Goal: Task Accomplishment & Management: Use online tool/utility

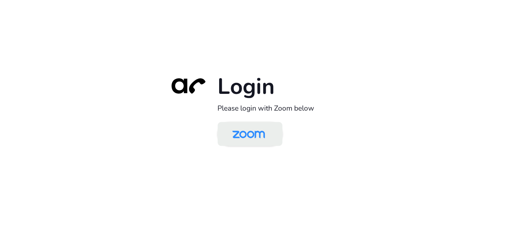
click at [248, 133] on img at bounding box center [248, 134] width 47 height 22
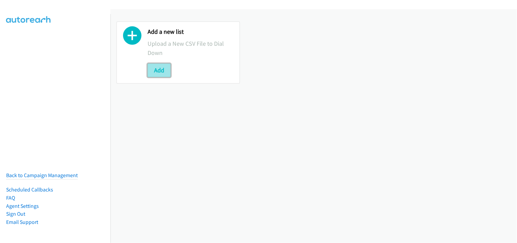
click at [161, 72] on button "Add" at bounding box center [159, 70] width 23 height 14
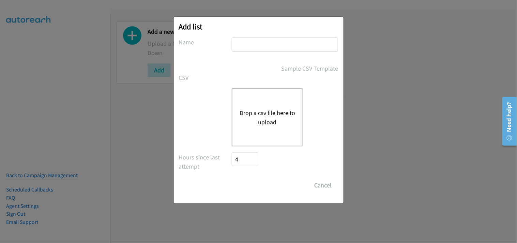
click at [269, 38] on input "text" at bounding box center [285, 44] width 106 height 14
type input "Zendesk"
click at [268, 96] on div "Drop a csv file here to upload" at bounding box center [267, 117] width 71 height 58
click at [272, 121] on button "Drop a csv file here to upload" at bounding box center [267, 117] width 56 height 18
click at [273, 119] on button "Drop a csv file here to upload" at bounding box center [267, 117] width 56 height 18
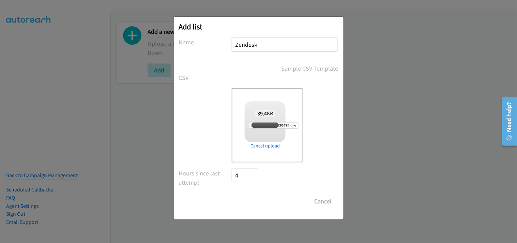
checkbox input "true"
click at [250, 195] on input "Save List" at bounding box center [250, 201] width 36 height 14
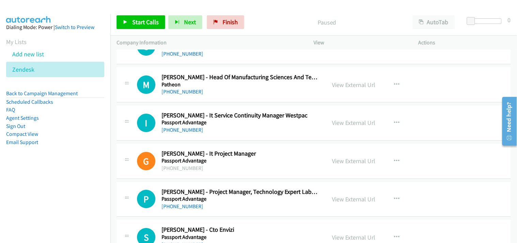
drag, startPoint x: 515, startPoint y: 59, endPoint x: 5, endPoint y: 8, distance: 512.6
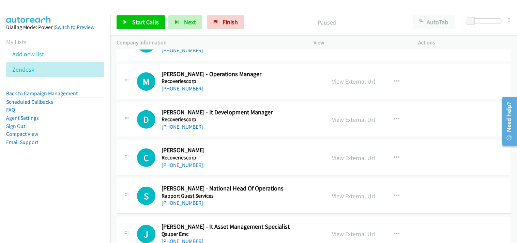
scroll to position [1397, 0]
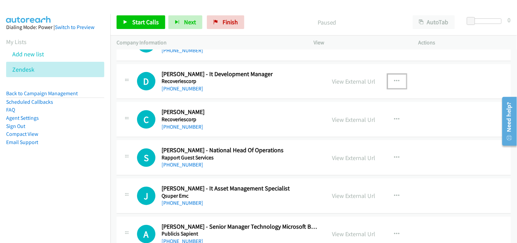
click at [394, 80] on icon "button" at bounding box center [396, 80] width 5 height 5
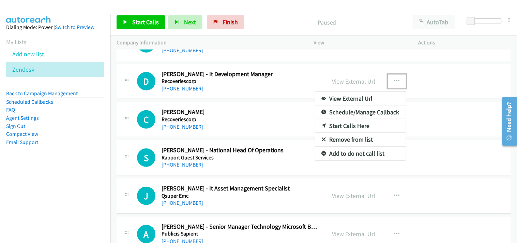
click at [343, 124] on link "Start Calls Here" at bounding box center [360, 126] width 91 height 14
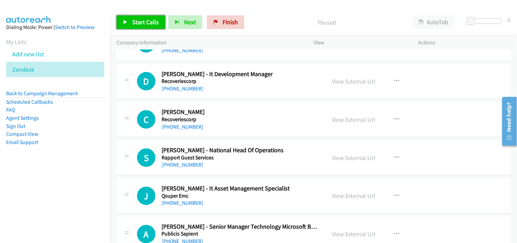
click at [141, 23] on span "Start Calls" at bounding box center [145, 22] width 27 height 8
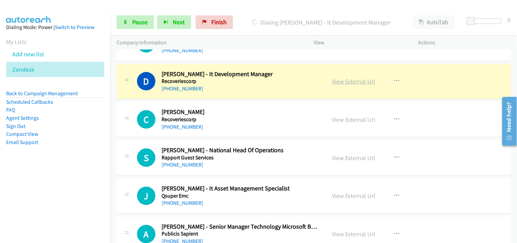
click at [344, 80] on link "View External Url" at bounding box center [353, 81] width 43 height 8
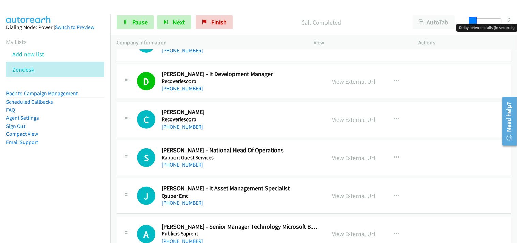
click at [473, 19] on span at bounding box center [473, 21] width 8 height 8
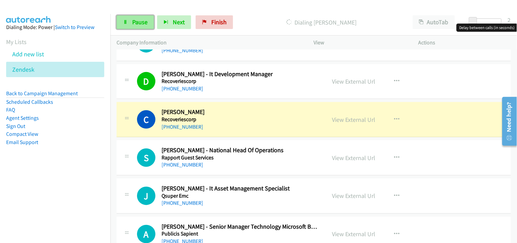
click at [137, 19] on span "Pause" at bounding box center [139, 22] width 15 height 8
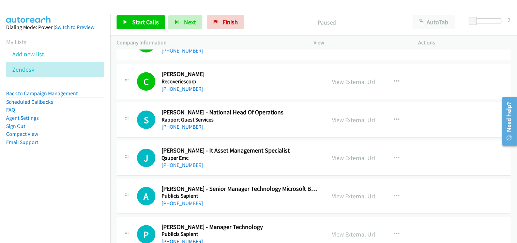
scroll to position [1472, 0]
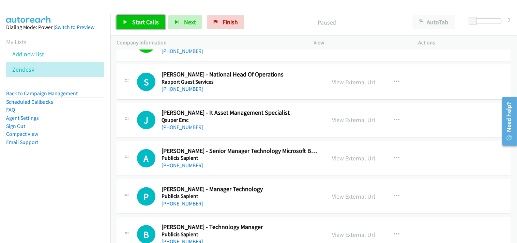
click at [138, 22] on span "Start Calls" at bounding box center [145, 22] width 27 height 8
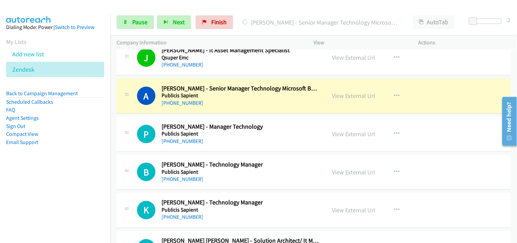
scroll to position [1548, 0]
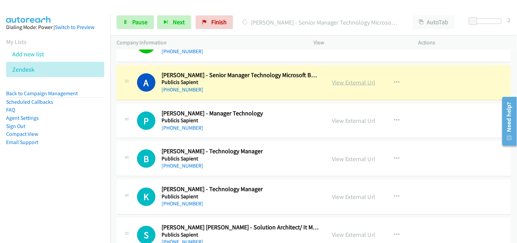
click at [348, 82] on link "View External Url" at bounding box center [353, 82] width 43 height 8
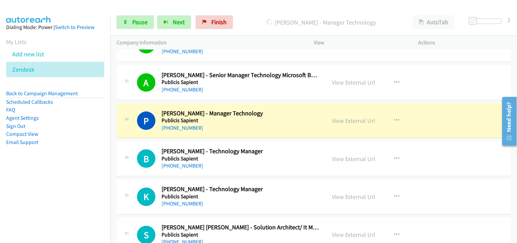
scroll to position [1586, 0]
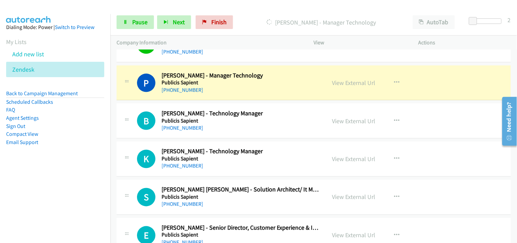
drag, startPoint x: 353, startPoint y: 84, endPoint x: 352, endPoint y: 101, distance: 17.4
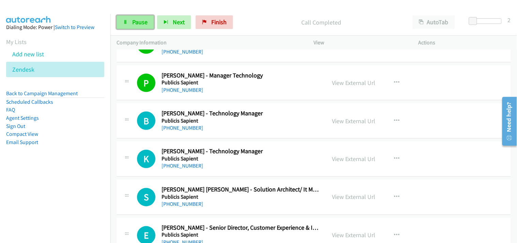
click at [132, 21] on span "Pause" at bounding box center [139, 22] width 15 height 8
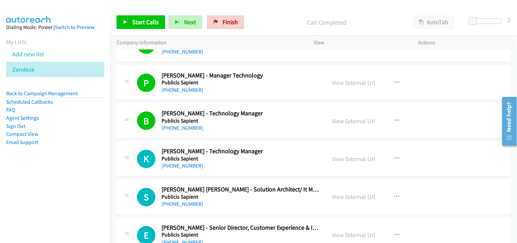
click at [144, 29] on div "Start Calls Pause Next Finish Call Completed AutoTab AutoTab 2" at bounding box center [313, 22] width 406 height 26
click at [140, 22] on span "Start Calls" at bounding box center [145, 22] width 27 height 8
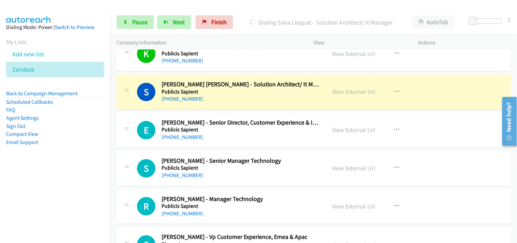
scroll to position [1699, 0]
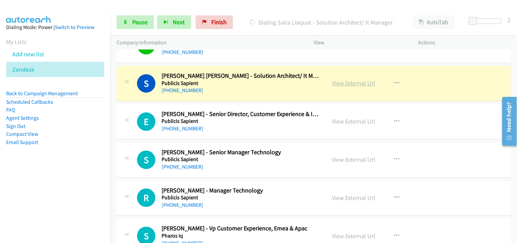
click at [350, 85] on link "View External Url" at bounding box center [353, 83] width 43 height 8
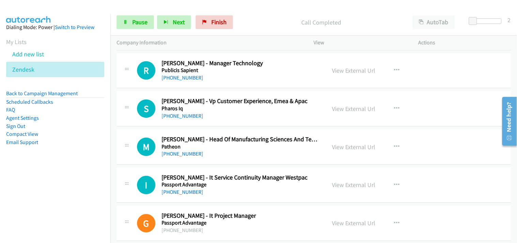
scroll to position [1813, 0]
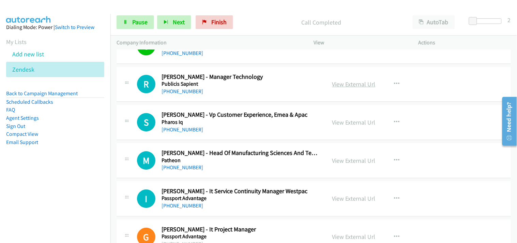
click at [338, 82] on link "View External Url" at bounding box center [353, 84] width 43 height 8
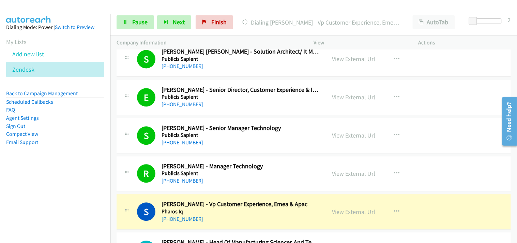
scroll to position [1738, 0]
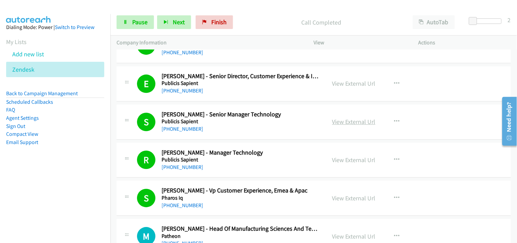
click at [344, 121] on link "View External Url" at bounding box center [353, 122] width 43 height 8
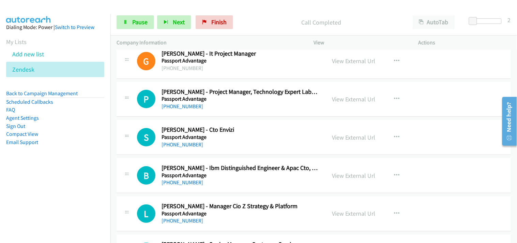
scroll to position [2002, 0]
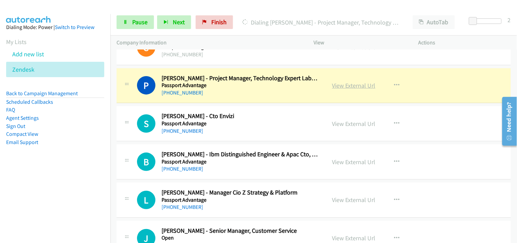
click at [344, 89] on link "View External Url" at bounding box center [353, 85] width 43 height 8
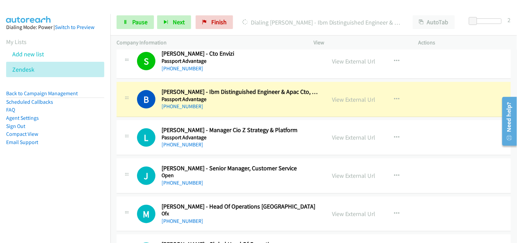
scroll to position [2078, 0]
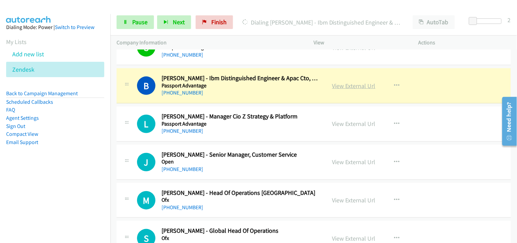
click at [351, 87] on link "View External Url" at bounding box center [353, 86] width 43 height 8
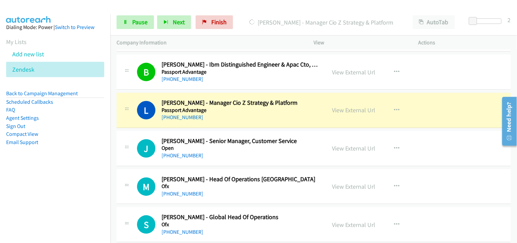
scroll to position [2116, 0]
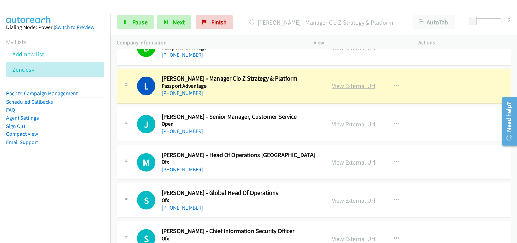
click at [346, 87] on link "View External Url" at bounding box center [353, 86] width 43 height 8
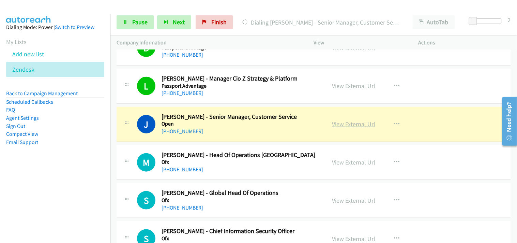
click at [342, 122] on link "View External Url" at bounding box center [353, 124] width 43 height 8
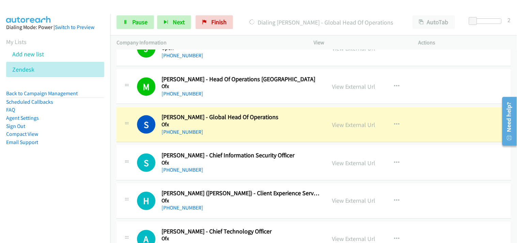
scroll to position [2230, 0]
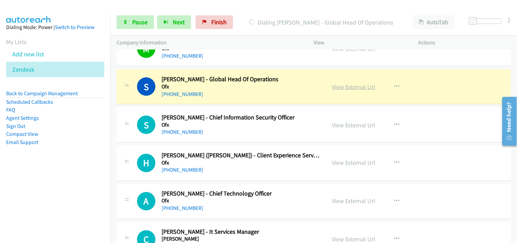
click at [336, 88] on link "View External Url" at bounding box center [353, 87] width 43 height 8
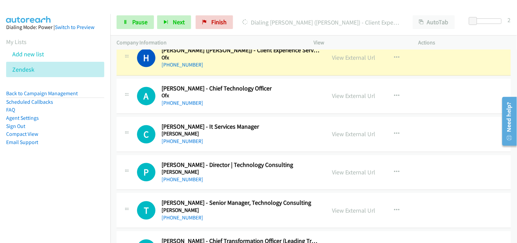
scroll to position [2343, 0]
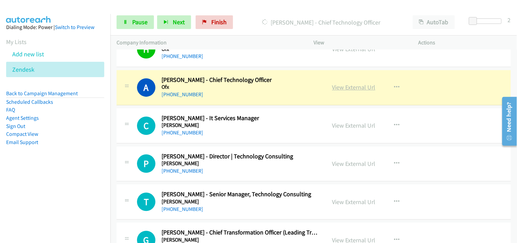
click at [341, 87] on link "View External Url" at bounding box center [353, 87] width 43 height 8
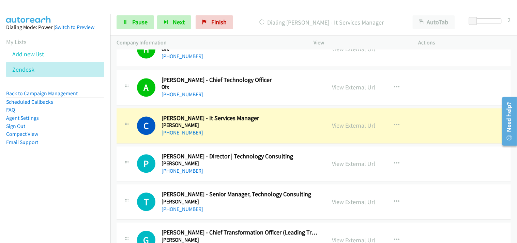
scroll to position [2381, 0]
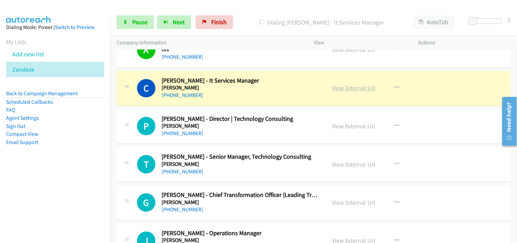
click at [341, 87] on link "View External Url" at bounding box center [353, 88] width 43 height 8
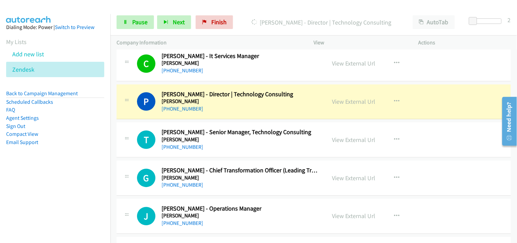
scroll to position [2419, 0]
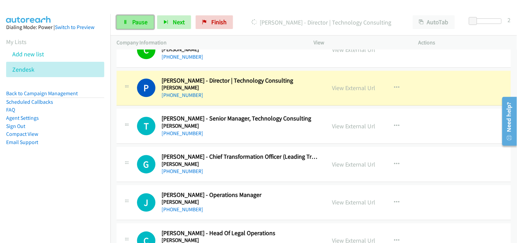
click at [140, 25] on span "Pause" at bounding box center [139, 22] width 15 height 8
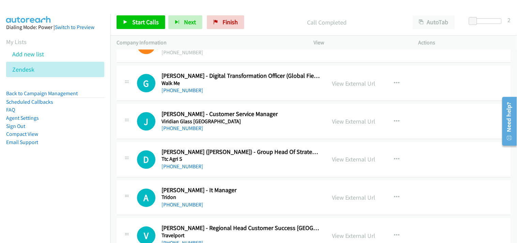
scroll to position [265, 0]
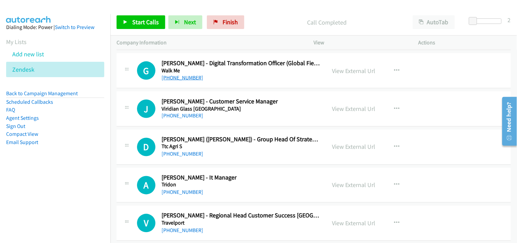
click at [178, 78] on link "+61 413 997 827" at bounding box center [182, 77] width 42 height 6
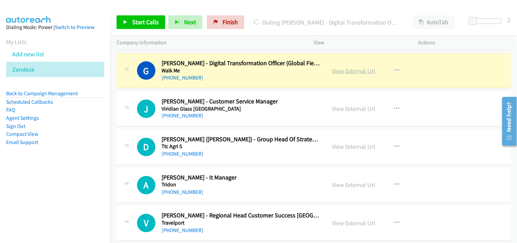
click at [334, 71] on link "View External Url" at bounding box center [353, 71] width 43 height 8
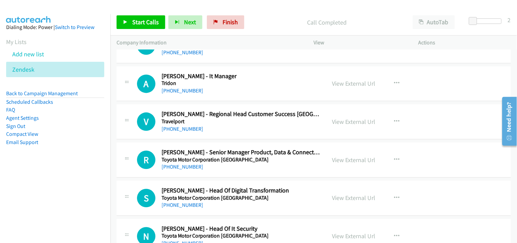
scroll to position [379, 0]
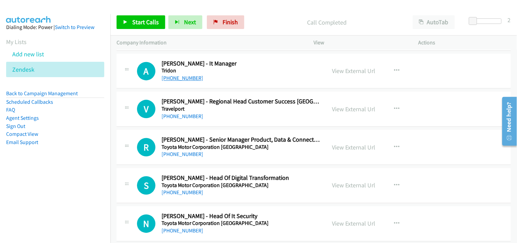
click at [183, 77] on link "+61 2 9647 0363" at bounding box center [182, 78] width 42 height 6
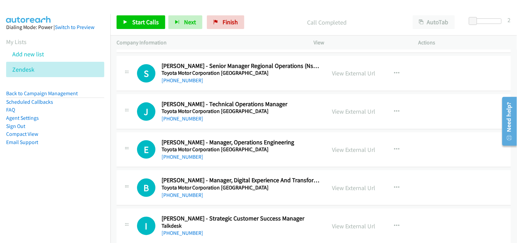
scroll to position [757, 0]
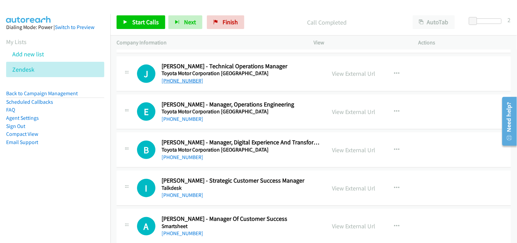
click at [183, 82] on link "+61 447 591 445" at bounding box center [182, 80] width 42 height 6
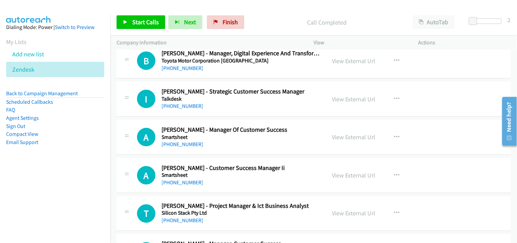
scroll to position [833, 0]
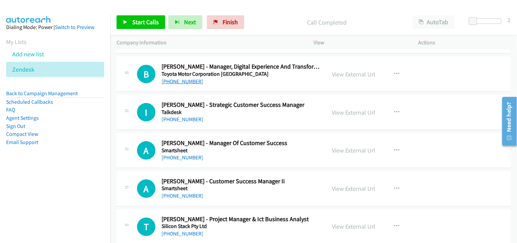
click at [188, 82] on link "+61 407 107 050" at bounding box center [182, 81] width 42 height 6
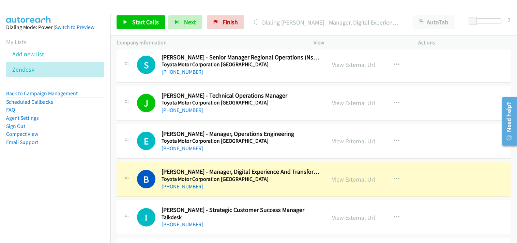
scroll to position [719, 0]
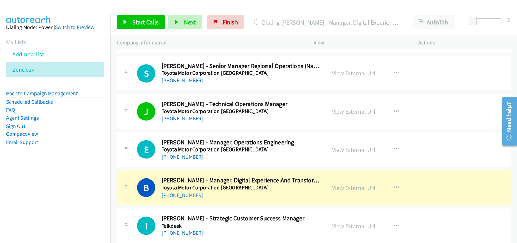
click at [339, 108] on link "View External Url" at bounding box center [353, 111] width 43 height 8
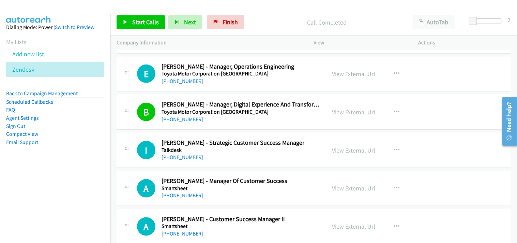
scroll to position [833, 0]
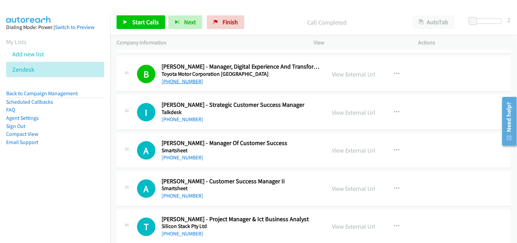
click at [179, 82] on link "+61 407 107 050" at bounding box center [182, 81] width 42 height 6
click at [341, 72] on link "View External Url" at bounding box center [353, 74] width 43 height 8
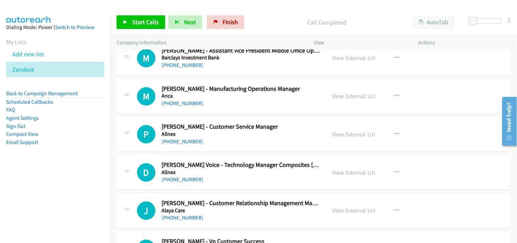
scroll to position [7020, 0]
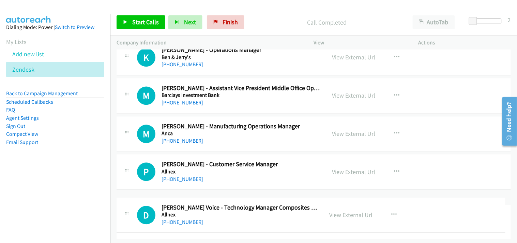
drag, startPoint x: 176, startPoint y: 218, endPoint x: 192, endPoint y: 224, distance: 17.2
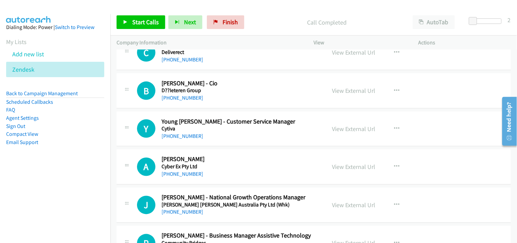
scroll to position [6188, 0]
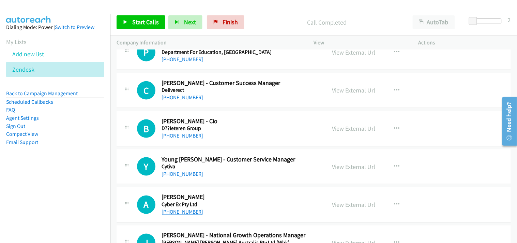
click at [184, 212] on link "+61 408 447 691" at bounding box center [182, 212] width 42 height 6
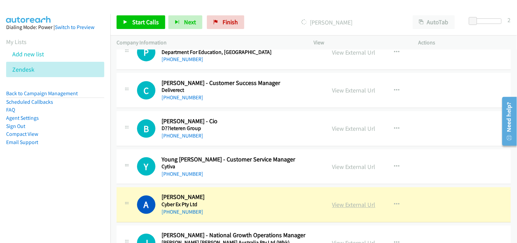
click at [338, 207] on link "View External Url" at bounding box center [353, 205] width 43 height 8
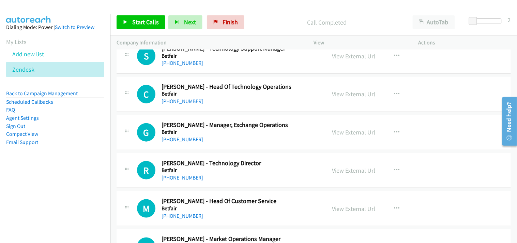
scroll to position [6755, 0]
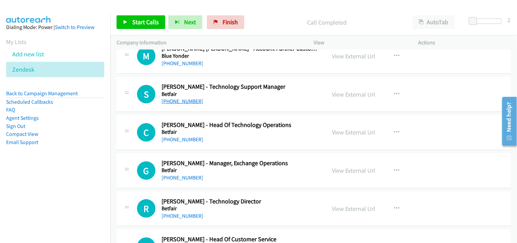
click at [178, 101] on link "+61 416 257 268" at bounding box center [182, 101] width 42 height 6
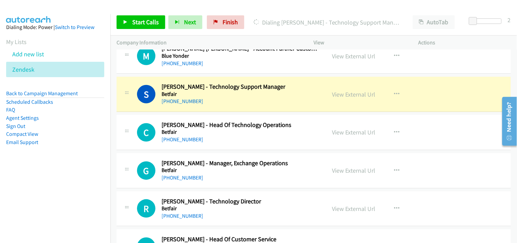
click at [350, 91] on div "View External Url" at bounding box center [353, 94] width 43 height 9
click at [350, 95] on link "View External Url" at bounding box center [353, 94] width 43 height 8
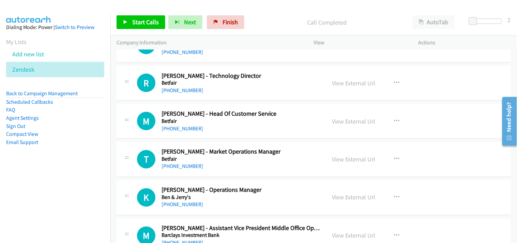
scroll to position [6869, 0]
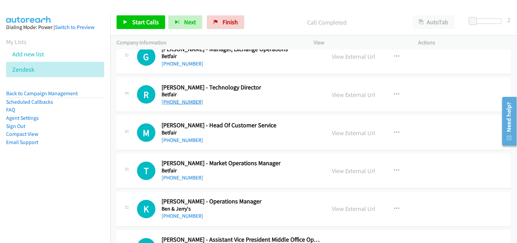
click at [176, 101] on link "+61 431 278 749" at bounding box center [182, 101] width 42 height 6
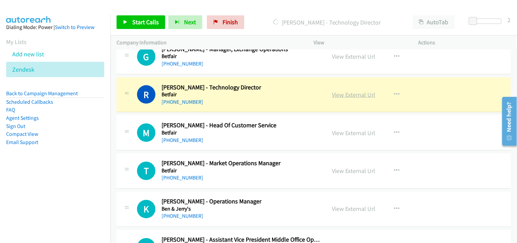
click at [346, 95] on link "View External Url" at bounding box center [353, 95] width 43 height 8
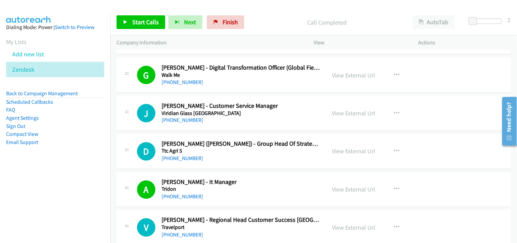
scroll to position [298, 0]
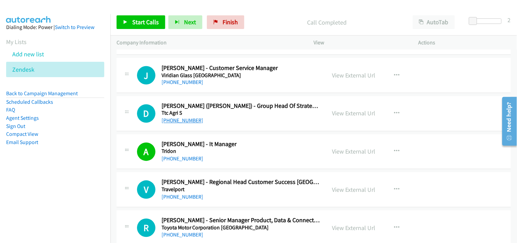
click at [185, 118] on link "+61 423 483 550" at bounding box center [182, 120] width 42 height 6
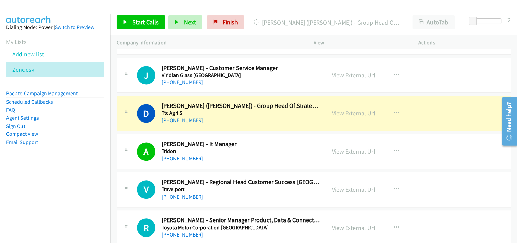
click at [337, 114] on link "View External Url" at bounding box center [353, 113] width 43 height 8
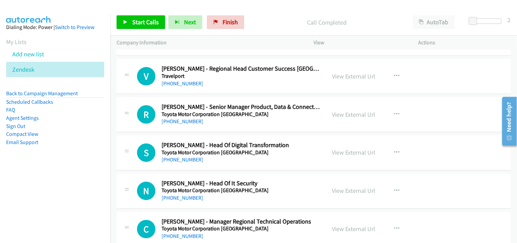
scroll to position [374, 0]
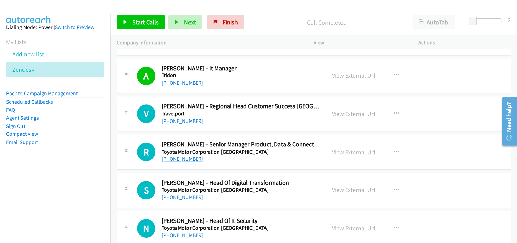
click at [180, 157] on link "+61 437 863 881" at bounding box center [182, 159] width 42 height 6
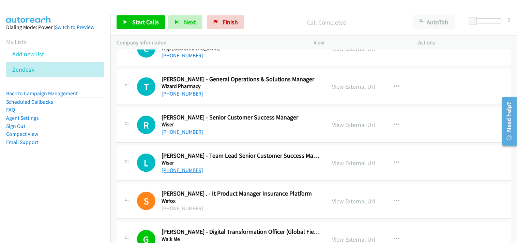
scroll to position [109, 0]
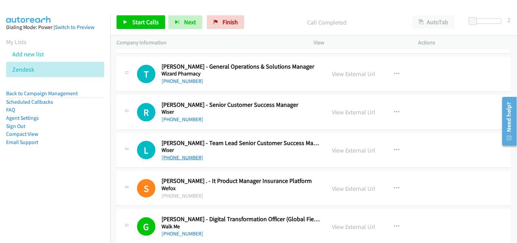
click at [183, 155] on link "+61 401 279 956" at bounding box center [182, 157] width 42 height 6
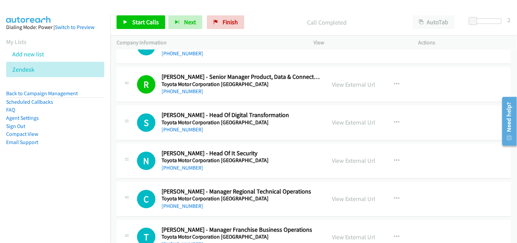
scroll to position [454, 0]
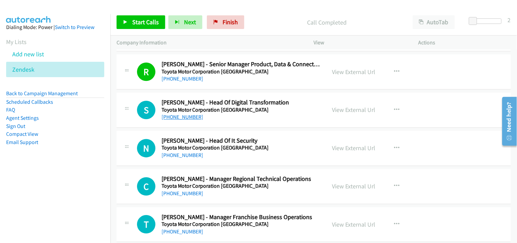
click at [180, 114] on link "+61 435 896 214" at bounding box center [182, 116] width 42 height 6
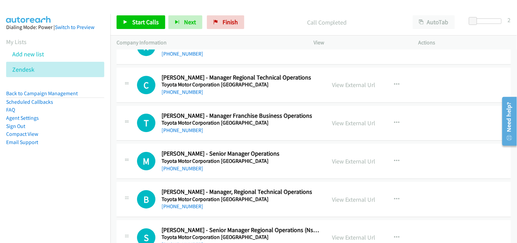
scroll to position [568, 0]
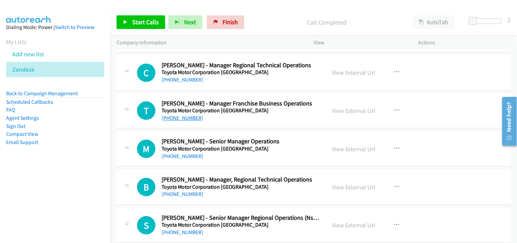
click at [174, 116] on link "+61 402 445 832" at bounding box center [182, 117] width 42 height 6
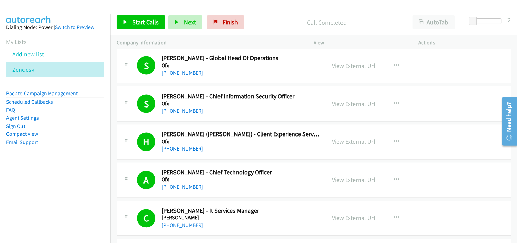
scroll to position [2383, 0]
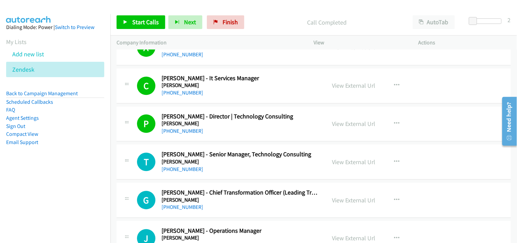
drag, startPoint x: 513, startPoint y: 76, endPoint x: 15, endPoint y: 22, distance: 500.7
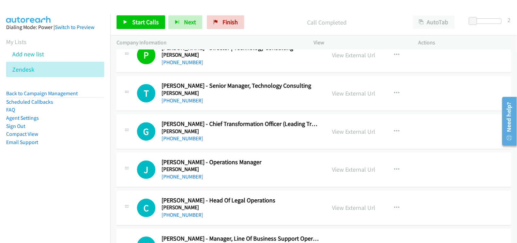
scroll to position [2459, 0]
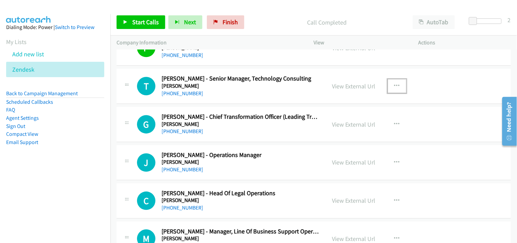
click at [394, 87] on icon "button" at bounding box center [396, 85] width 5 height 5
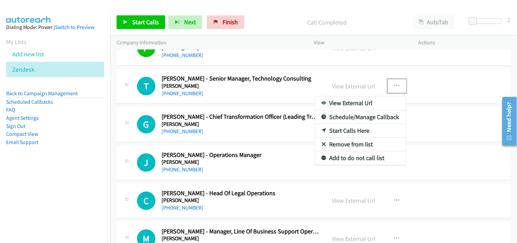
click at [349, 129] on link "Start Calls Here" at bounding box center [360, 131] width 91 height 14
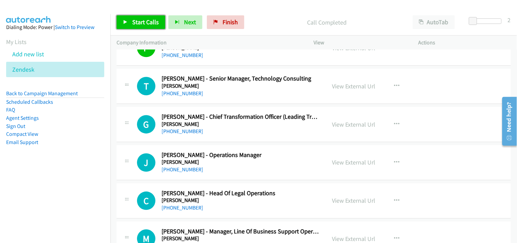
click at [121, 20] on link "Start Calls" at bounding box center [141, 22] width 49 height 14
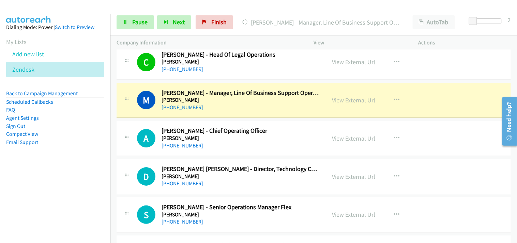
scroll to position [2610, 0]
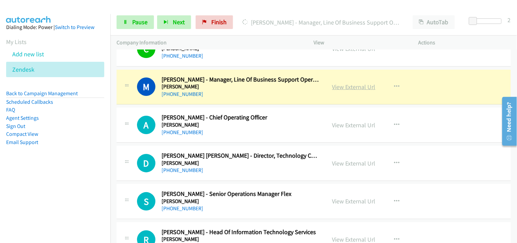
click at [340, 90] on link "View External Url" at bounding box center [353, 87] width 43 height 8
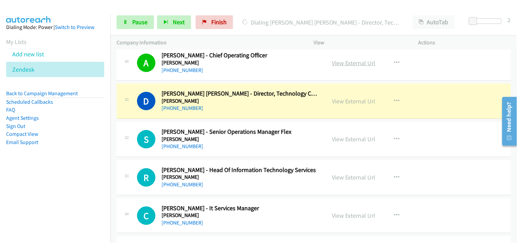
scroll to position [2686, 0]
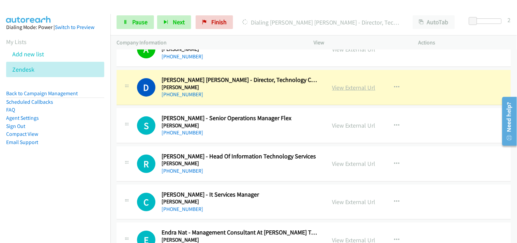
click at [342, 88] on link "View External Url" at bounding box center [353, 87] width 43 height 8
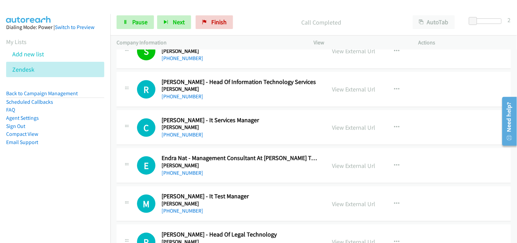
scroll to position [2762, 0]
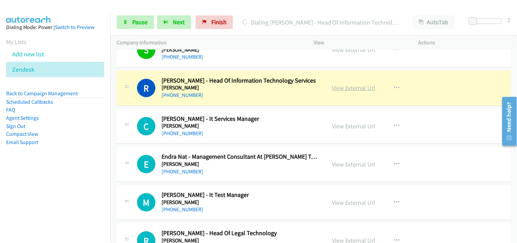
click at [352, 86] on link "View External Url" at bounding box center [353, 88] width 43 height 8
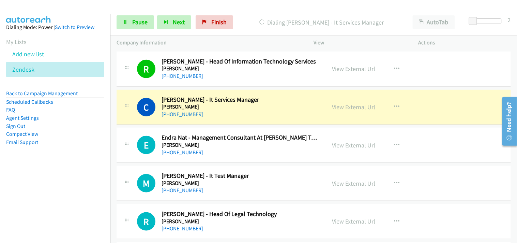
scroll to position [2800, 0]
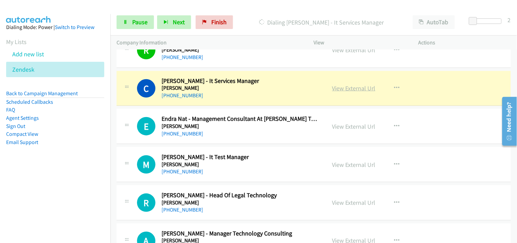
click at [352, 91] on link "View External Url" at bounding box center [353, 88] width 43 height 8
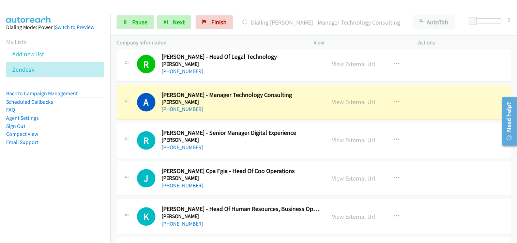
scroll to position [2951, 0]
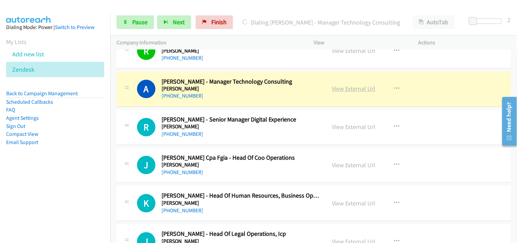
click at [336, 91] on link "View External Url" at bounding box center [353, 89] width 43 height 8
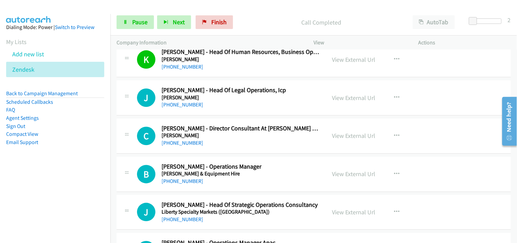
scroll to position [3102, 0]
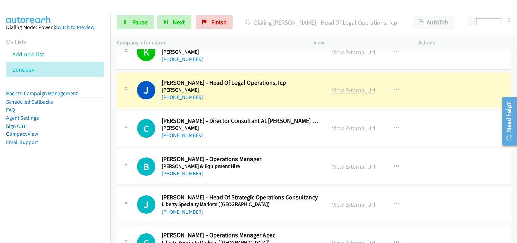
click at [338, 90] on link "View External Url" at bounding box center [353, 90] width 43 height 8
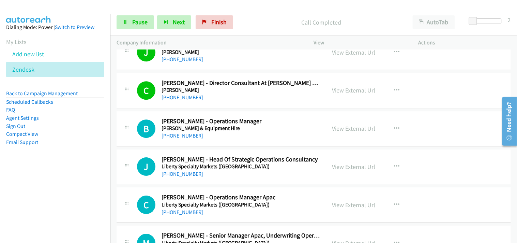
scroll to position [3178, 0]
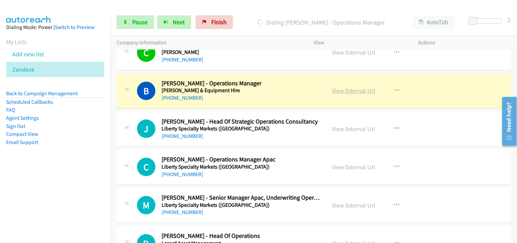
click at [345, 92] on link "View External Url" at bounding box center [353, 91] width 43 height 8
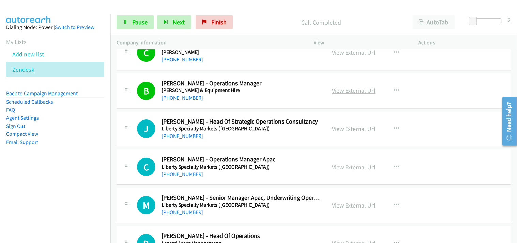
click at [340, 90] on link "View External Url" at bounding box center [353, 91] width 43 height 8
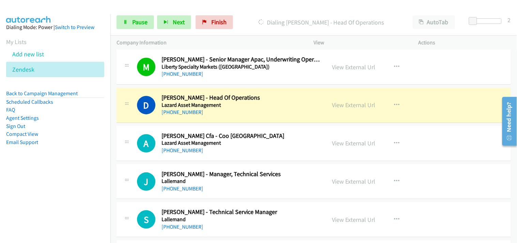
scroll to position [3330, 0]
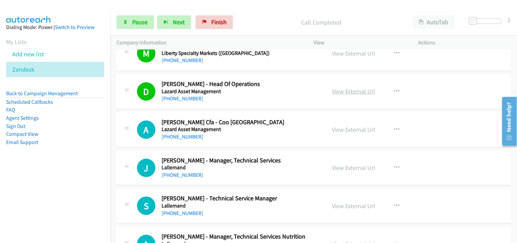
click at [353, 91] on link "View External Url" at bounding box center [353, 91] width 43 height 8
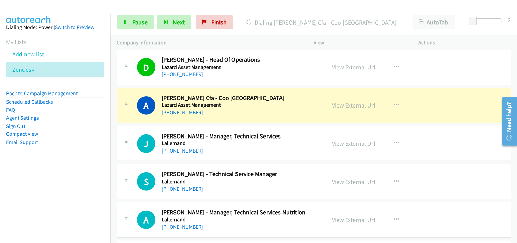
scroll to position [3367, 0]
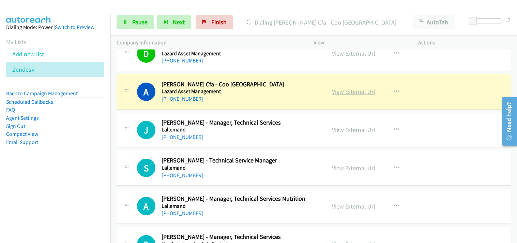
click at [348, 93] on link "View External Url" at bounding box center [353, 92] width 43 height 8
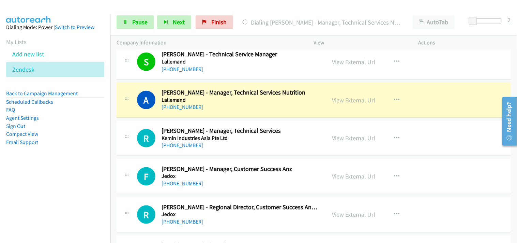
scroll to position [3481, 0]
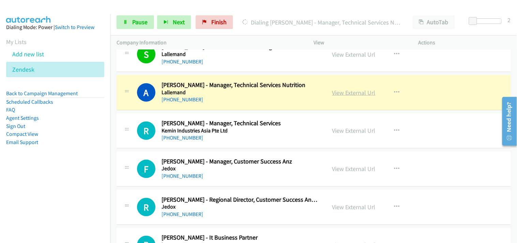
click at [349, 92] on link "View External Url" at bounding box center [353, 93] width 43 height 8
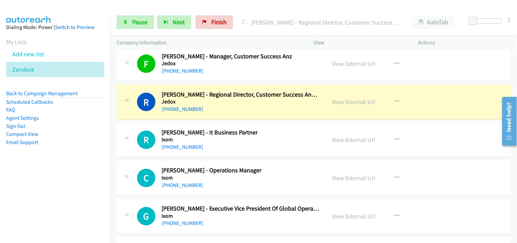
scroll to position [3595, 0]
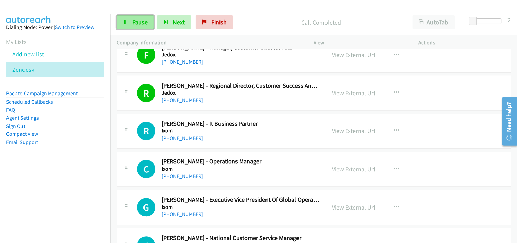
click at [142, 21] on span "Pause" at bounding box center [139, 22] width 15 height 8
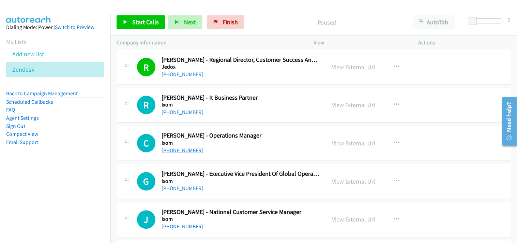
scroll to position [3633, 0]
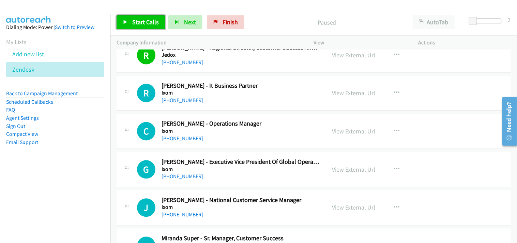
click at [157, 26] on link "Start Calls" at bounding box center [141, 22] width 49 height 14
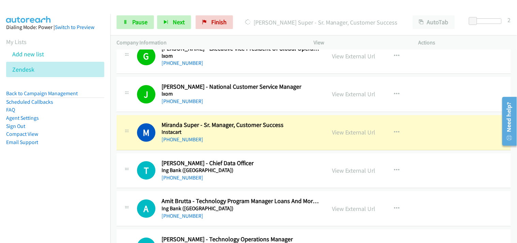
scroll to position [3784, 0]
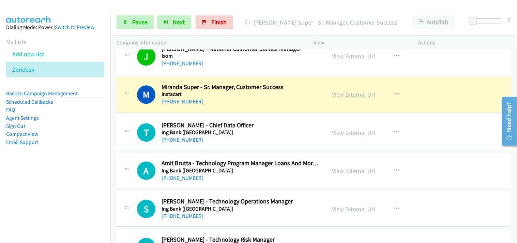
click at [345, 98] on link "View External Url" at bounding box center [353, 94] width 43 height 8
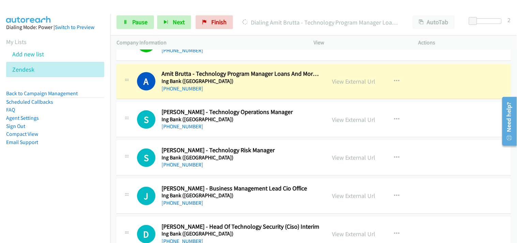
scroll to position [3859, 0]
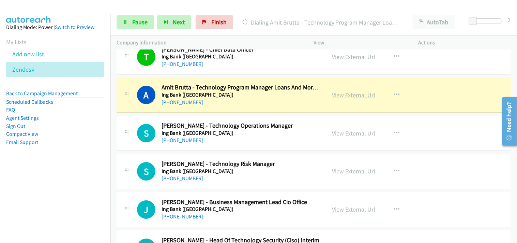
click at [343, 97] on link "View External Url" at bounding box center [353, 95] width 43 height 8
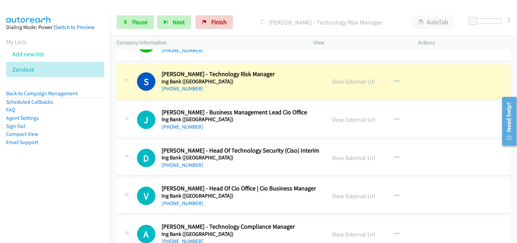
scroll to position [3935, 0]
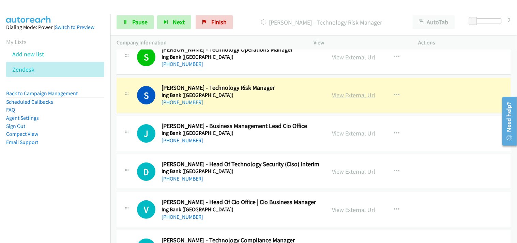
click at [342, 98] on link "View External Url" at bounding box center [353, 95] width 43 height 8
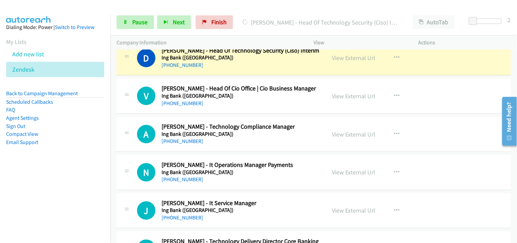
scroll to position [4011, 0]
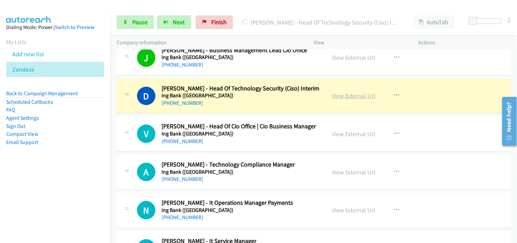
click at [347, 99] on link "View External Url" at bounding box center [353, 96] width 43 height 8
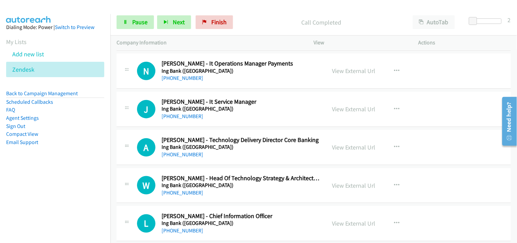
scroll to position [4162, 0]
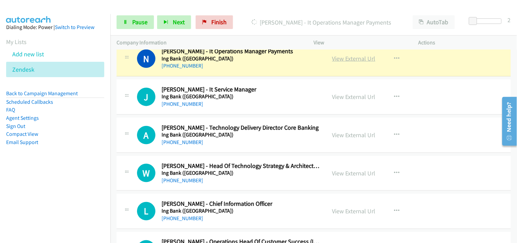
click at [341, 59] on link "View External Url" at bounding box center [353, 59] width 43 height 8
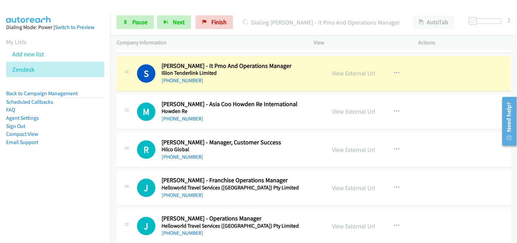
scroll to position [4390, 0]
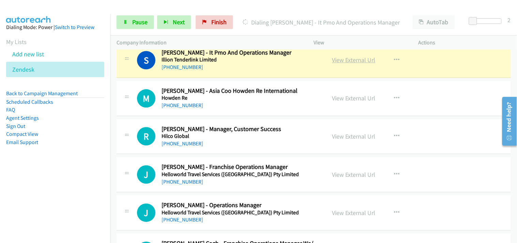
click at [354, 61] on link "View External Url" at bounding box center [353, 60] width 43 height 8
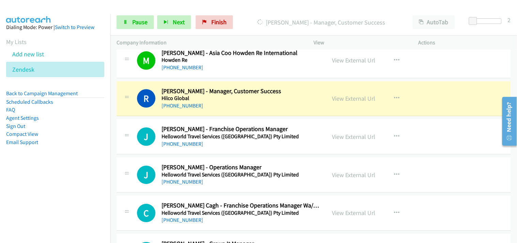
scroll to position [4465, 0]
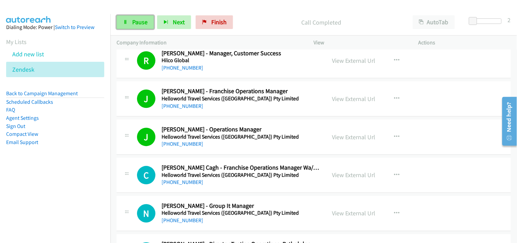
click at [130, 19] on link "Pause" at bounding box center [135, 22] width 37 height 14
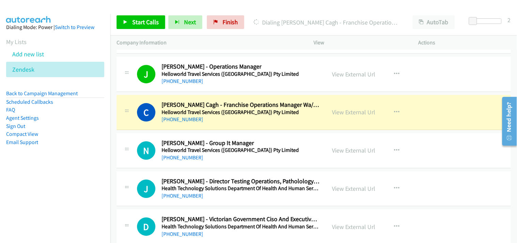
scroll to position [4541, 0]
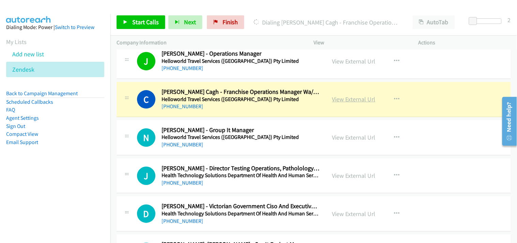
click at [341, 100] on link "View External Url" at bounding box center [353, 99] width 43 height 8
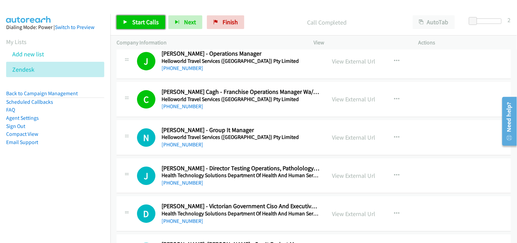
click at [135, 16] on link "Start Calls" at bounding box center [141, 22] width 49 height 14
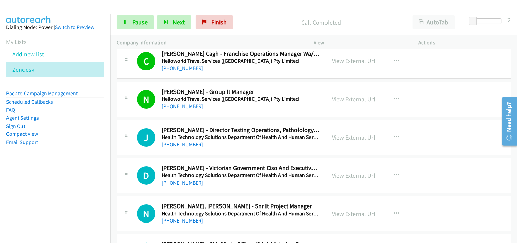
scroll to position [4617, 0]
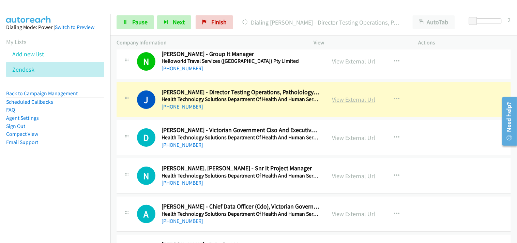
click at [355, 99] on link "View External Url" at bounding box center [353, 99] width 43 height 8
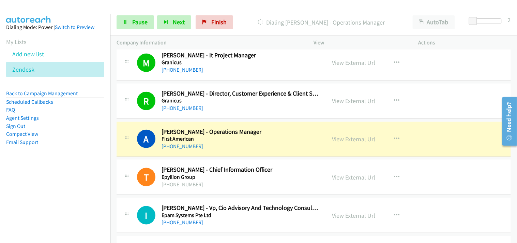
scroll to position [4844, 0]
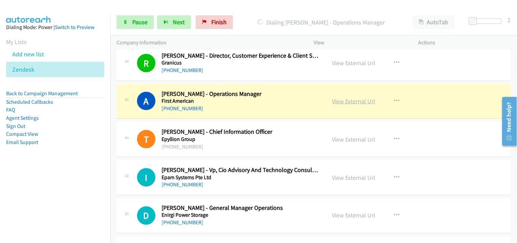
click at [357, 102] on link "View External Url" at bounding box center [353, 101] width 43 height 8
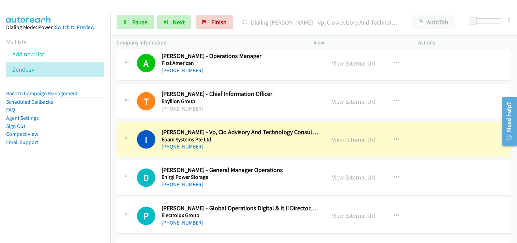
scroll to position [4920, 0]
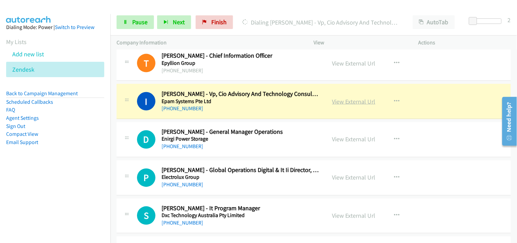
click at [338, 101] on link "View External Url" at bounding box center [353, 101] width 43 height 8
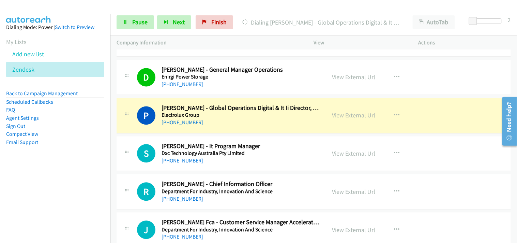
scroll to position [4995, 0]
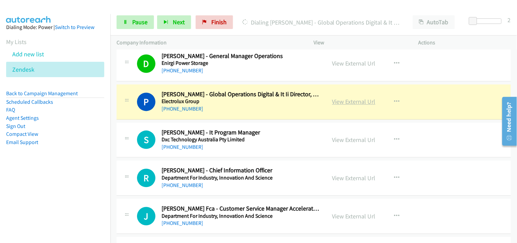
click at [344, 106] on link "View External Url" at bounding box center [353, 102] width 43 height 8
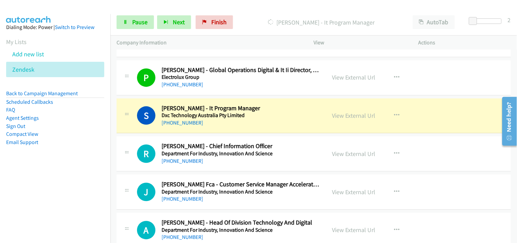
scroll to position [5033, 0]
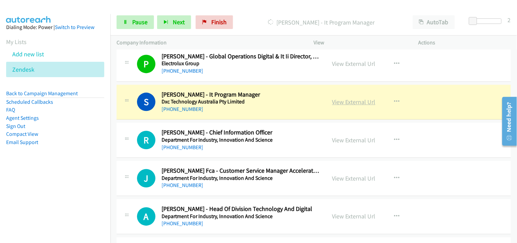
click at [342, 101] on link "View External Url" at bounding box center [353, 102] width 43 height 8
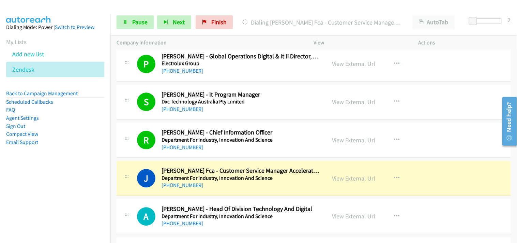
scroll to position [5109, 0]
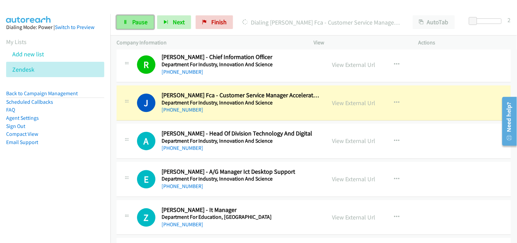
click at [139, 18] on span "Pause" at bounding box center [139, 22] width 15 height 8
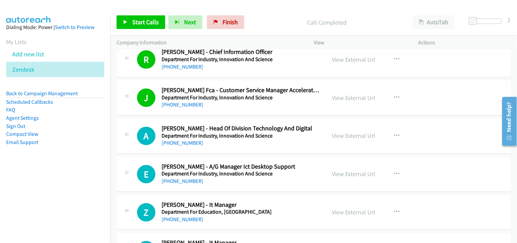
scroll to position [5071, 0]
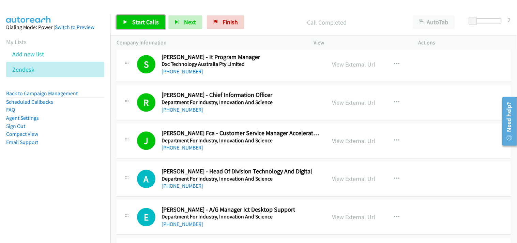
click at [133, 20] on span "Start Calls" at bounding box center [145, 22] width 27 height 8
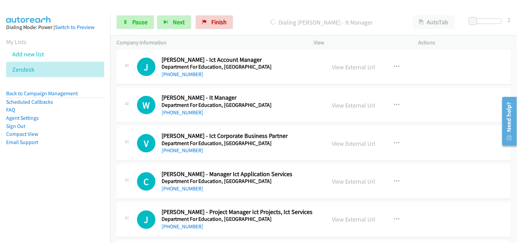
scroll to position [5525, 0]
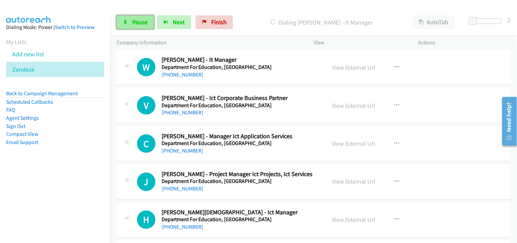
click at [137, 18] on link "Pause" at bounding box center [135, 22] width 37 height 14
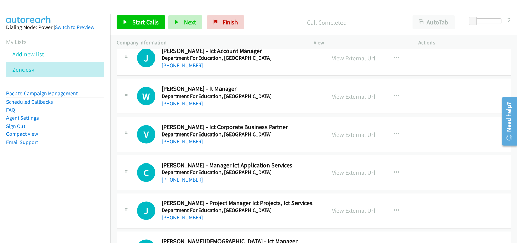
scroll to position [5487, 0]
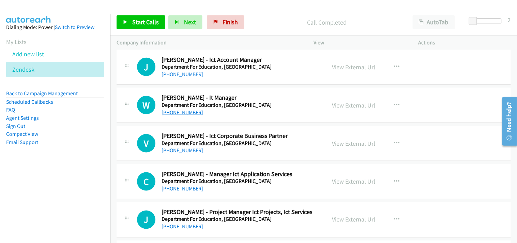
click at [175, 112] on link "[PHONE_NUMBER]" at bounding box center [182, 112] width 42 height 6
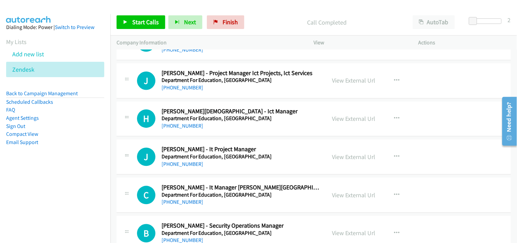
scroll to position [5639, 0]
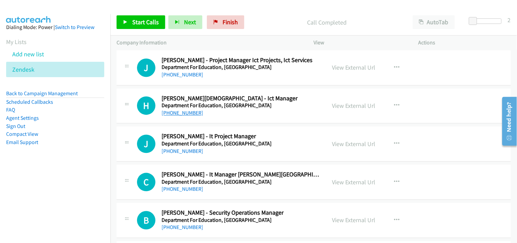
click at [181, 112] on link "[PHONE_NUMBER]" at bounding box center [182, 113] width 42 height 6
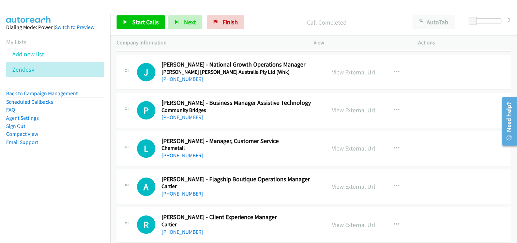
scroll to position [6396, 0]
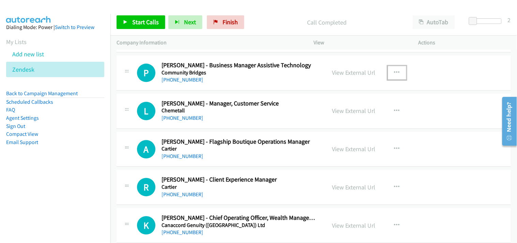
click at [396, 75] on icon "button" at bounding box center [396, 72] width 5 height 5
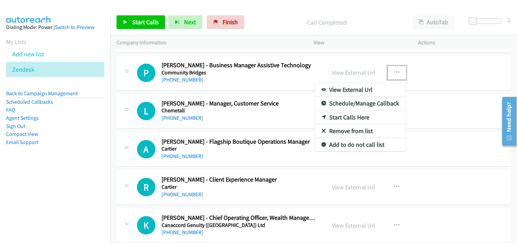
click at [339, 115] on link "Start Calls Here" at bounding box center [360, 117] width 91 height 14
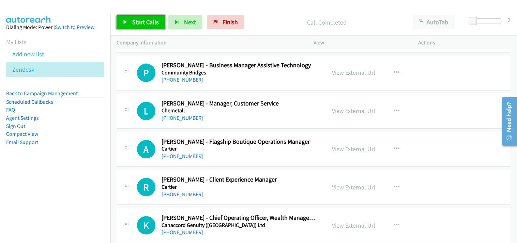
click at [139, 19] on span "Start Calls" at bounding box center [145, 22] width 27 height 8
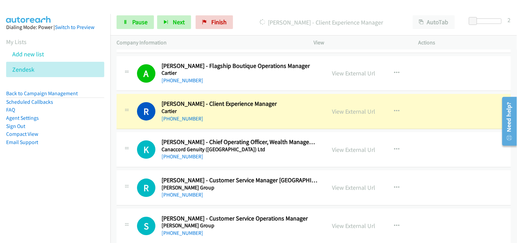
scroll to position [6509, 0]
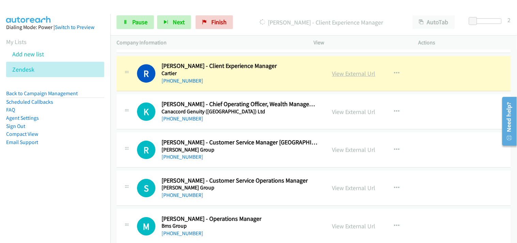
click at [332, 74] on link "View External Url" at bounding box center [353, 74] width 43 height 8
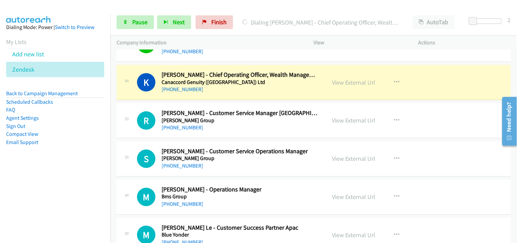
scroll to position [6547, 0]
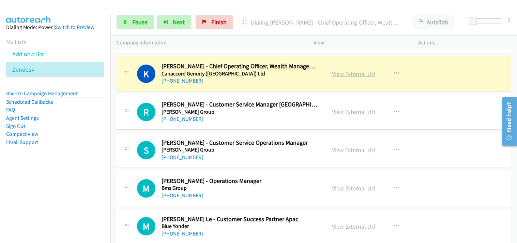
click at [348, 77] on link "View External Url" at bounding box center [353, 74] width 43 height 8
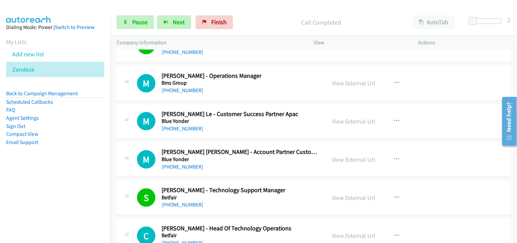
scroll to position [6661, 0]
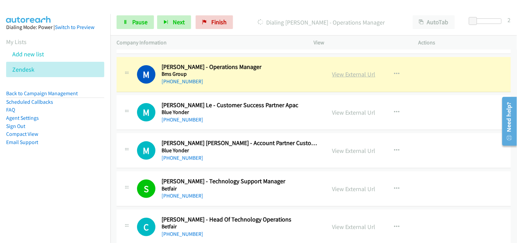
click at [340, 78] on link "View External Url" at bounding box center [353, 74] width 43 height 8
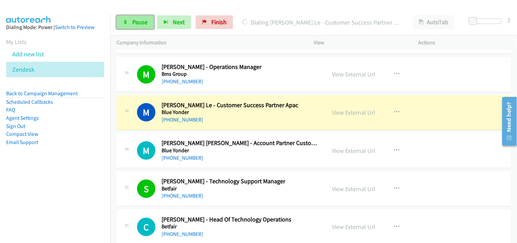
click at [130, 23] on link "Pause" at bounding box center [135, 22] width 37 height 14
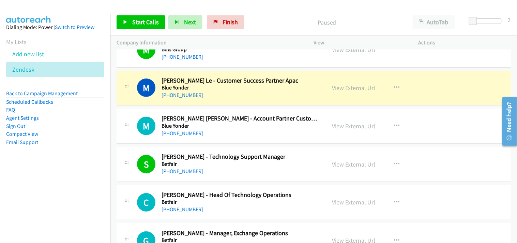
scroll to position [6699, 0]
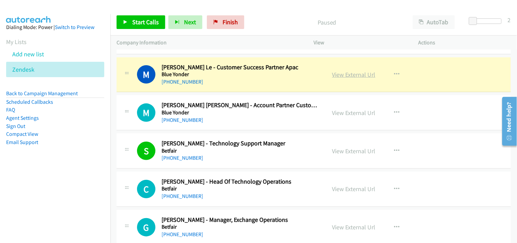
click at [345, 75] on link "View External Url" at bounding box center [353, 75] width 43 height 8
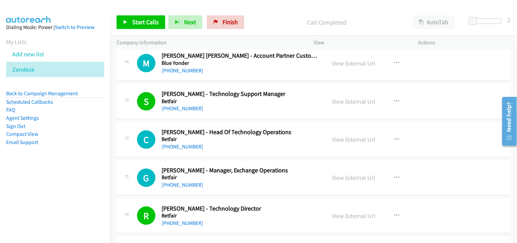
scroll to position [6737, 0]
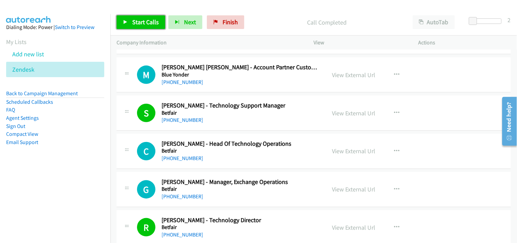
click at [135, 19] on span "Start Calls" at bounding box center [145, 22] width 27 height 8
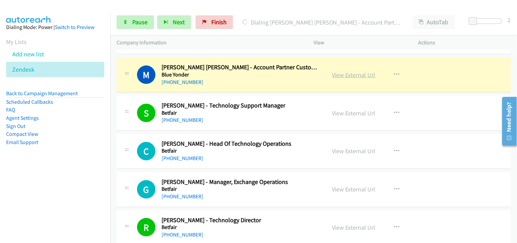
click at [344, 78] on link "View External Url" at bounding box center [353, 75] width 43 height 8
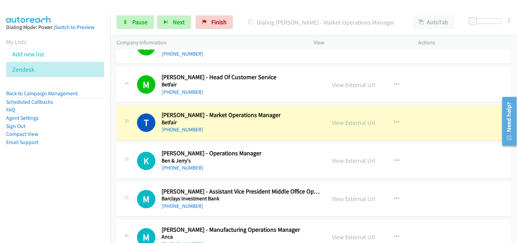
scroll to position [6926, 0]
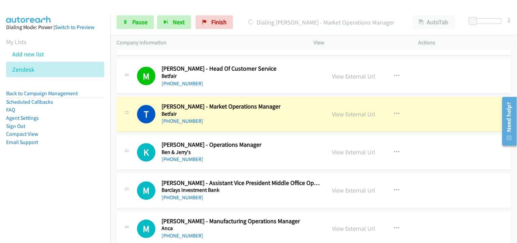
click at [337, 119] on div "View External Url" at bounding box center [353, 114] width 43 height 9
click at [337, 118] on link "View External Url" at bounding box center [353, 114] width 43 height 8
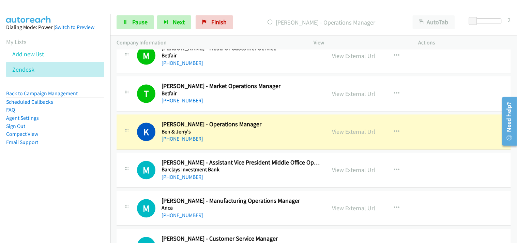
scroll to position [6964, 0]
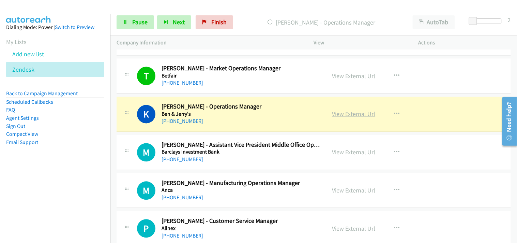
click at [346, 118] on link "View External Url" at bounding box center [353, 114] width 43 height 8
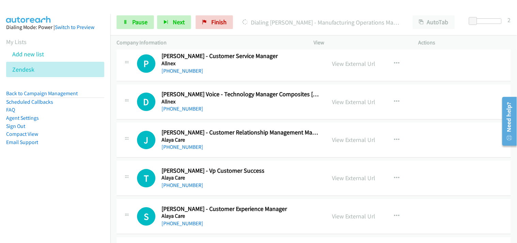
scroll to position [7115, 0]
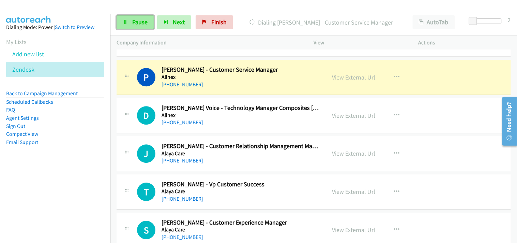
click at [136, 26] on link "Pause" at bounding box center [135, 22] width 37 height 14
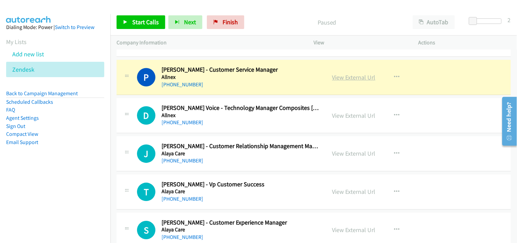
click at [343, 77] on link "View External Url" at bounding box center [353, 77] width 43 height 8
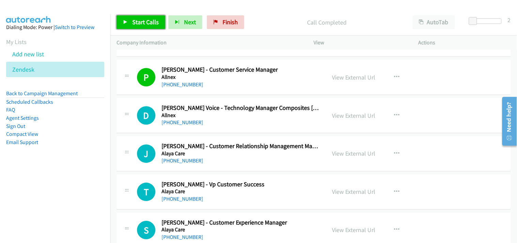
click at [136, 20] on span "Start Calls" at bounding box center [145, 22] width 27 height 8
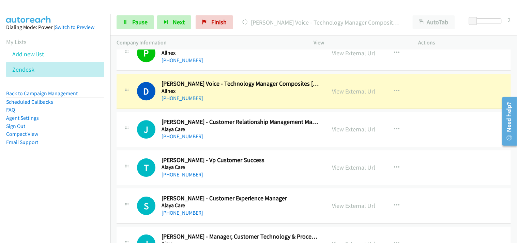
scroll to position [7153, 0]
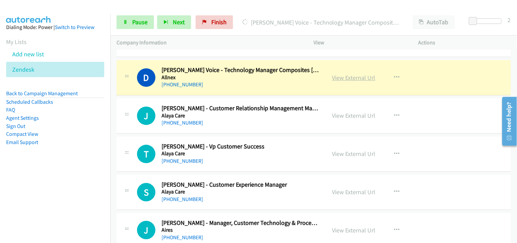
click at [334, 81] on link "View External Url" at bounding box center [353, 78] width 43 height 8
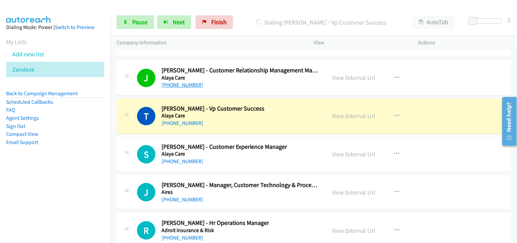
scroll to position [7229, 0]
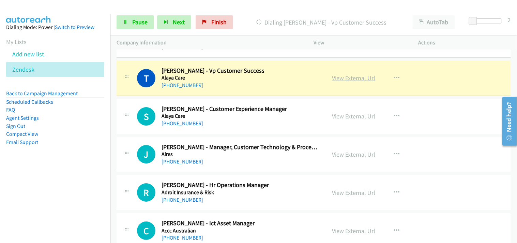
click at [355, 80] on link "View External Url" at bounding box center [353, 78] width 43 height 8
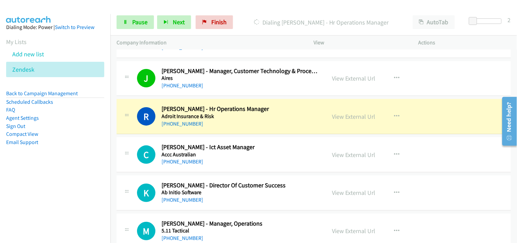
scroll to position [7323, 0]
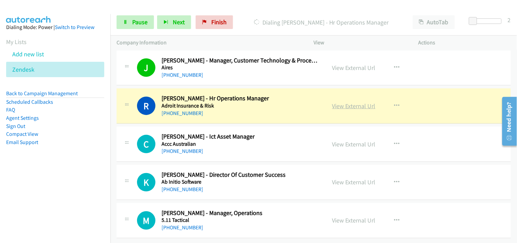
click at [342, 102] on link "View External Url" at bounding box center [353, 106] width 43 height 8
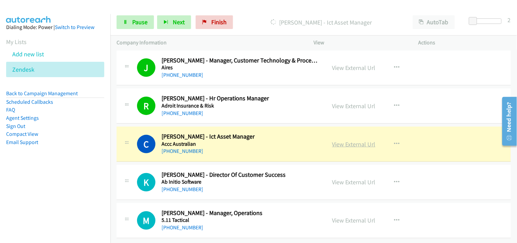
click at [353, 140] on link "View External Url" at bounding box center [353, 144] width 43 height 8
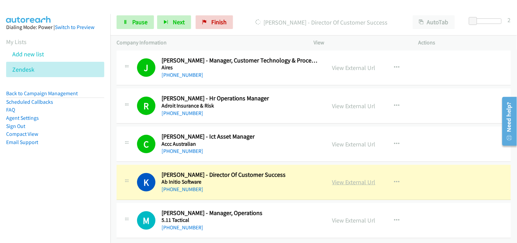
click at [341, 178] on link "View External Url" at bounding box center [353, 182] width 43 height 8
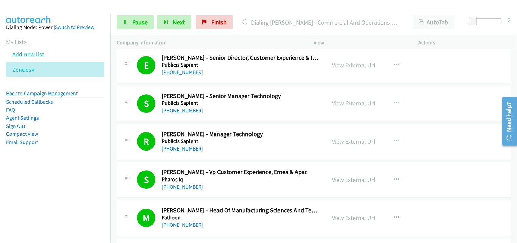
scroll to position [0, 0]
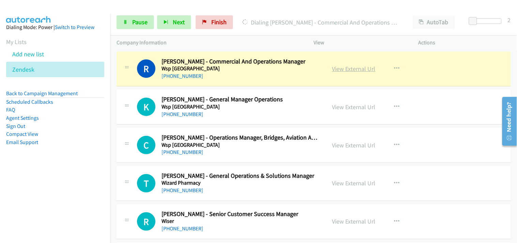
click at [359, 70] on link "View External Url" at bounding box center [353, 69] width 43 height 8
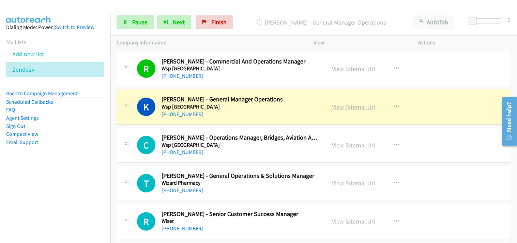
click at [336, 104] on link "View External Url" at bounding box center [353, 107] width 43 height 8
click at [136, 17] on link "Pause" at bounding box center [135, 22] width 37 height 14
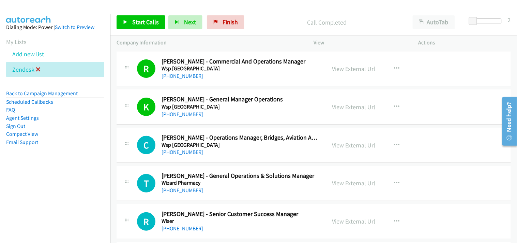
click at [36, 68] on icon at bounding box center [38, 69] width 5 height 5
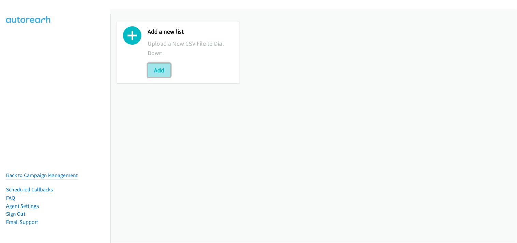
click at [167, 66] on button "Add" at bounding box center [159, 70] width 23 height 14
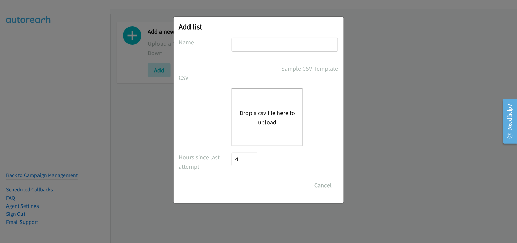
click at [261, 45] on input "text" at bounding box center [285, 44] width 106 height 14
type input "Zendesk"
click at [258, 128] on div "Drop a csv file here to upload" at bounding box center [267, 117] width 71 height 58
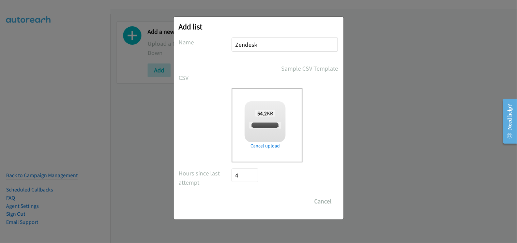
checkbox input "true"
click at [246, 202] on input "Save List" at bounding box center [250, 201] width 36 height 14
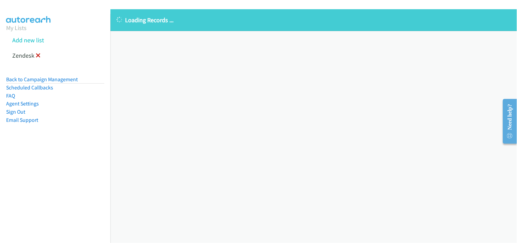
click at [36, 55] on icon at bounding box center [38, 55] width 5 height 5
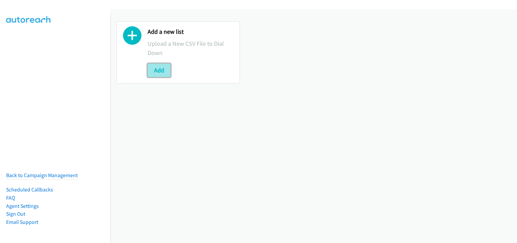
click at [165, 71] on button "Add" at bounding box center [159, 70] width 23 height 14
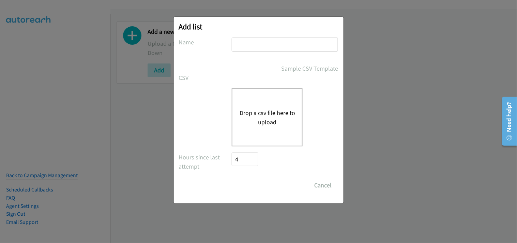
click at [261, 42] on input "text" at bounding box center [285, 44] width 106 height 14
type input "Zendesk"
click at [268, 113] on button "Drop a csv file here to upload" at bounding box center [267, 117] width 56 height 18
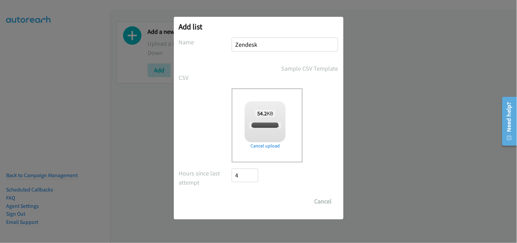
checkbox input "true"
click at [251, 199] on input "Save List" at bounding box center [250, 201] width 36 height 14
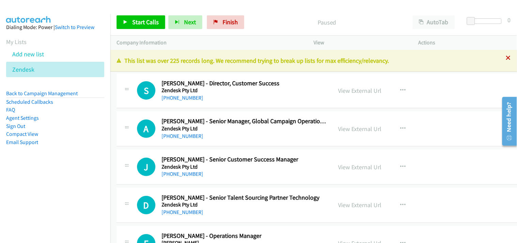
click at [506, 57] on icon at bounding box center [508, 58] width 5 height 5
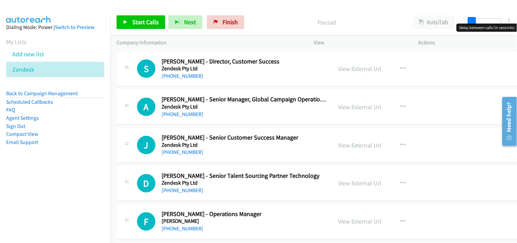
click at [473, 22] on span at bounding box center [472, 21] width 8 height 8
click at [475, 22] on span at bounding box center [475, 21] width 8 height 8
click at [476, 19] on span at bounding box center [474, 21] width 8 height 8
click at [475, 19] on span at bounding box center [473, 21] width 8 height 8
click at [135, 19] on span "Start Calls" at bounding box center [145, 22] width 27 height 8
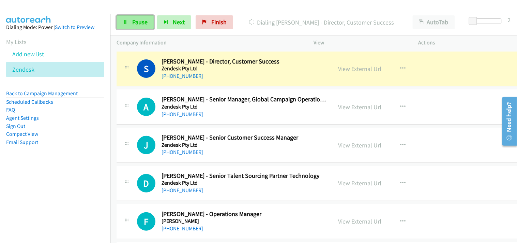
click at [132, 23] on span "Pause" at bounding box center [139, 22] width 15 height 8
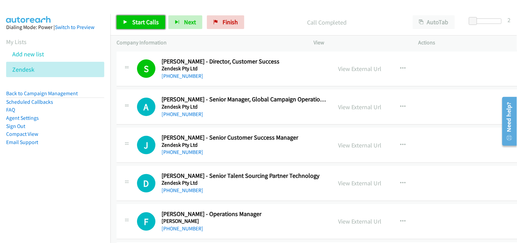
click at [150, 22] on span "Start Calls" at bounding box center [145, 22] width 27 height 8
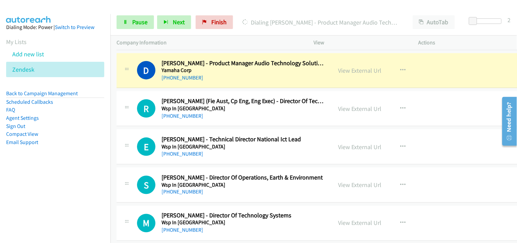
scroll to position [189, 0]
click at [341, 68] on link "View External Url" at bounding box center [359, 70] width 43 height 8
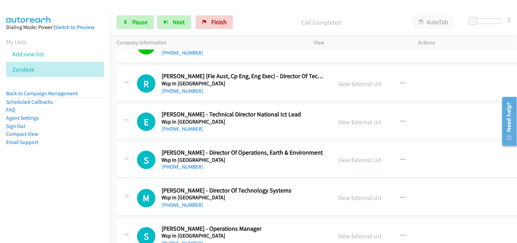
scroll to position [227, 0]
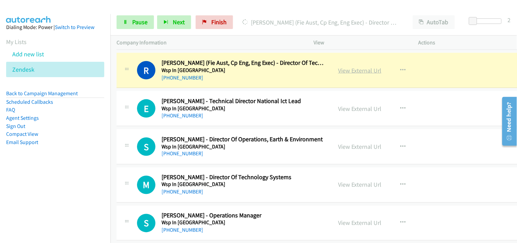
click at [343, 71] on link "View External Url" at bounding box center [359, 70] width 43 height 8
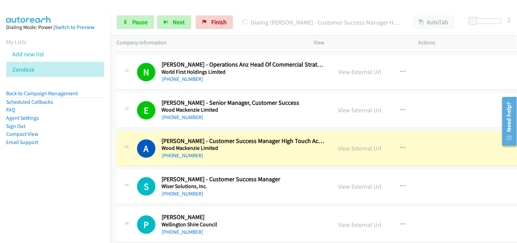
scroll to position [568, 0]
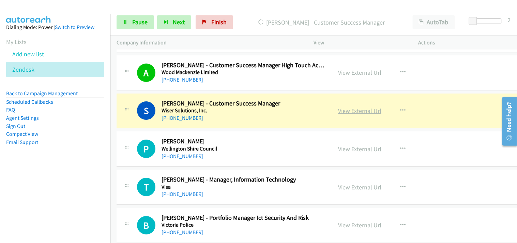
click at [339, 109] on link "View External Url" at bounding box center [359, 111] width 43 height 8
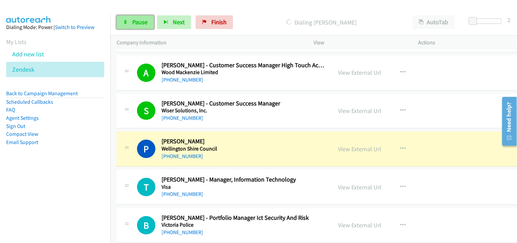
click at [130, 27] on link "Pause" at bounding box center [135, 22] width 37 height 14
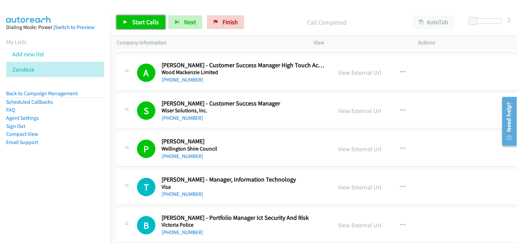
click at [147, 16] on link "Start Calls" at bounding box center [141, 22] width 49 height 14
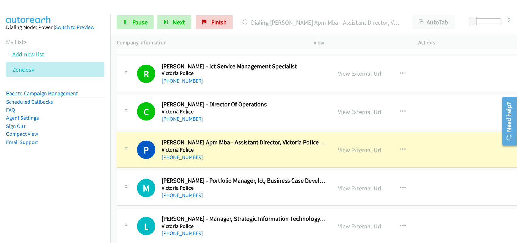
scroll to position [833, 0]
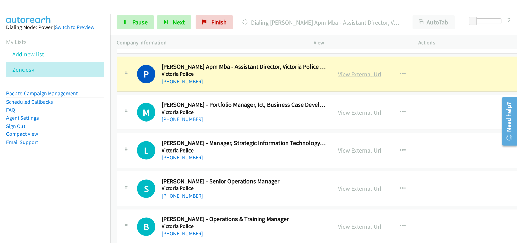
click at [346, 71] on link "View External Url" at bounding box center [359, 74] width 43 height 8
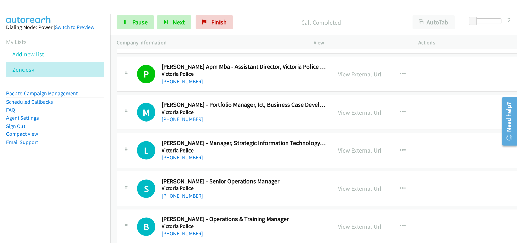
scroll to position [870, 0]
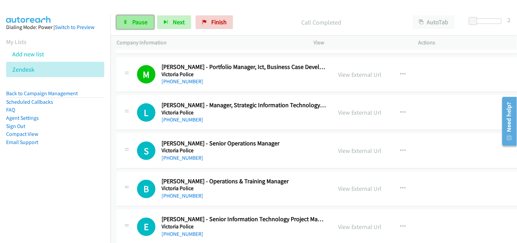
click at [144, 24] on span "Pause" at bounding box center [139, 22] width 15 height 8
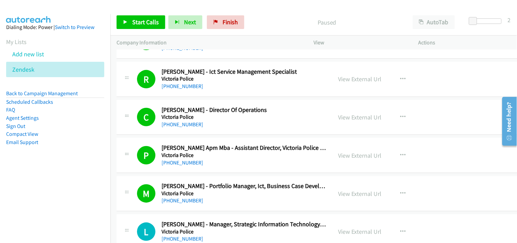
scroll to position [719, 0]
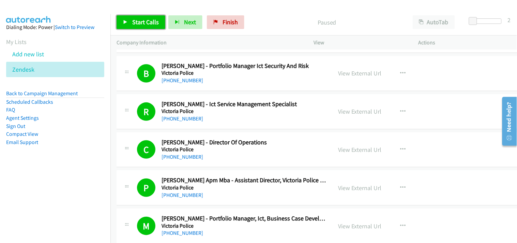
click at [149, 22] on span "Start Calls" at bounding box center [145, 22] width 27 height 8
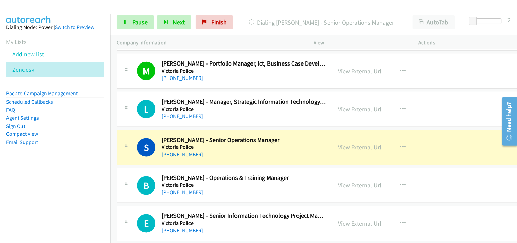
scroll to position [870, 0]
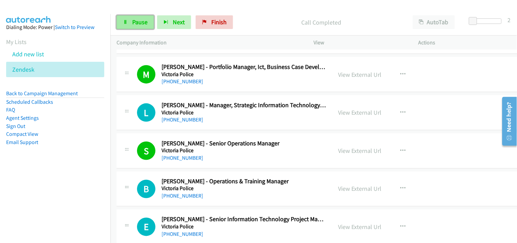
click at [133, 27] on link "Pause" at bounding box center [135, 22] width 37 height 14
